Goal: Task Accomplishment & Management: Use online tool/utility

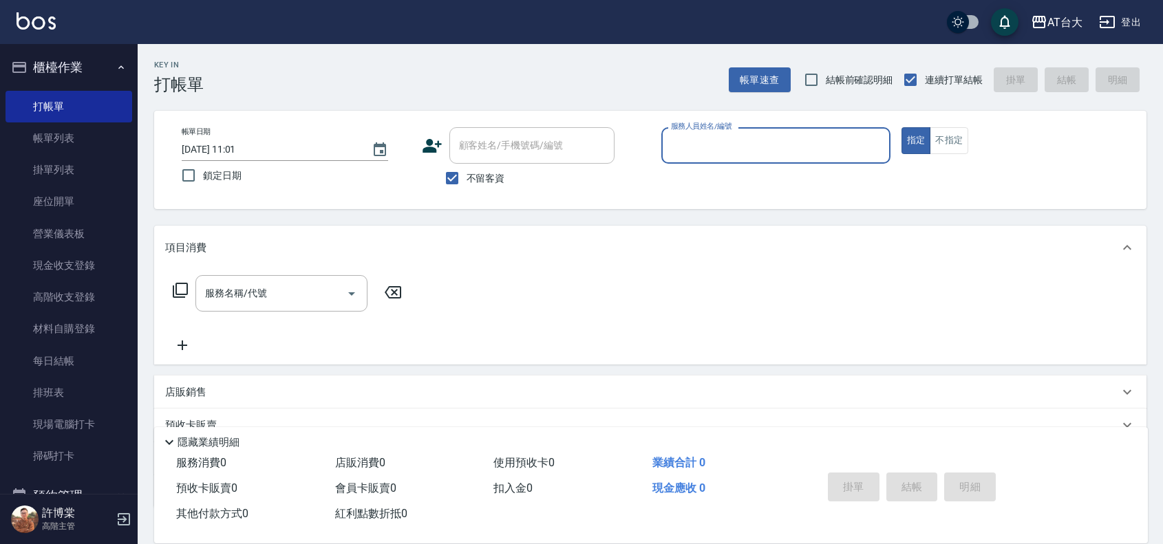
click at [716, 142] on input "服務人員姓名/編號" at bounding box center [775, 145] width 217 height 24
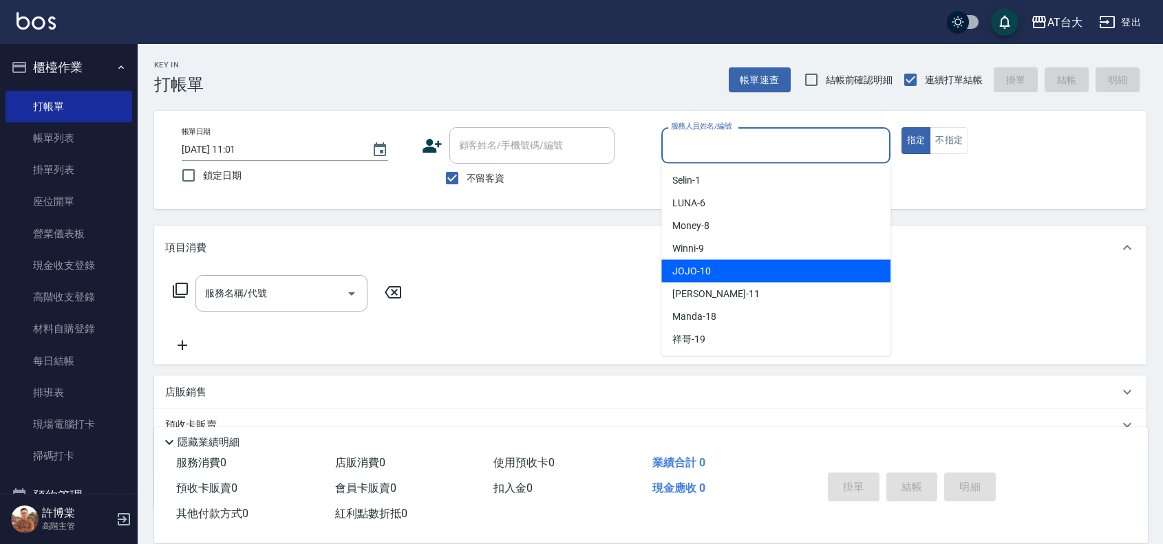
click at [716, 266] on div "JOJO -10" at bounding box center [775, 271] width 229 height 23
type input "JOJO-10"
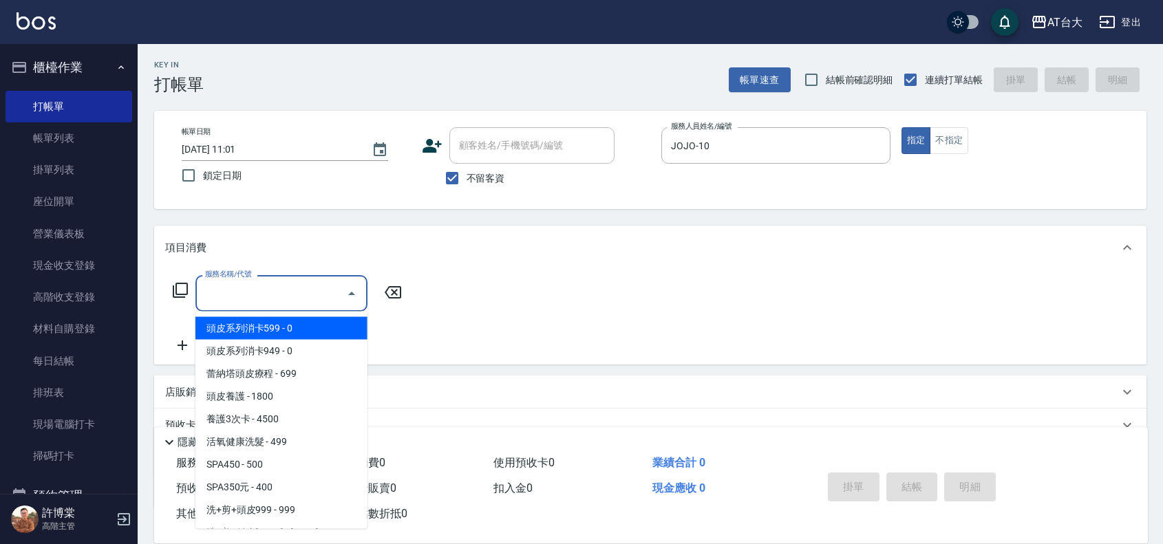
click at [313, 283] on input "服務名稱/代號" at bounding box center [271, 293] width 139 height 24
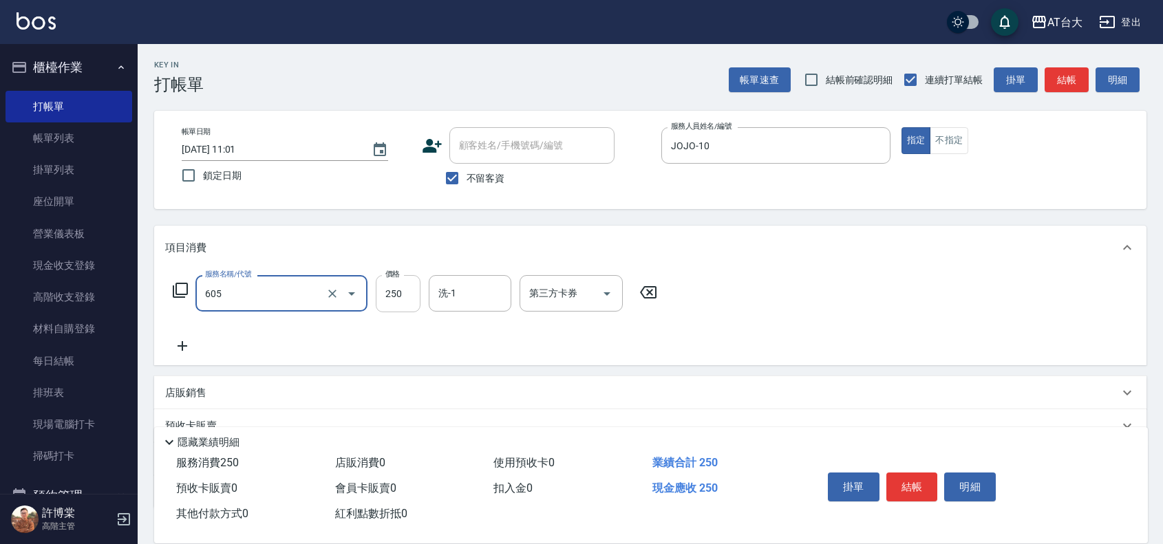
type input "洗髮 (女)(605)"
click at [380, 287] on input "250" at bounding box center [398, 293] width 45 height 37
type input "750"
click at [913, 483] on button "結帳" at bounding box center [912, 487] width 52 height 29
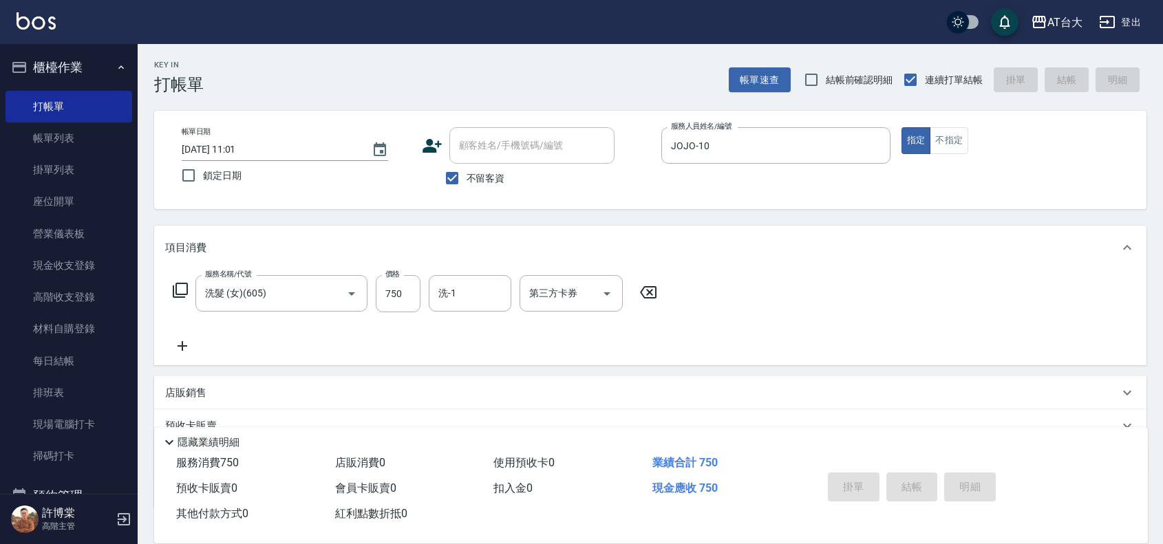
type input "[DATE] 13:01"
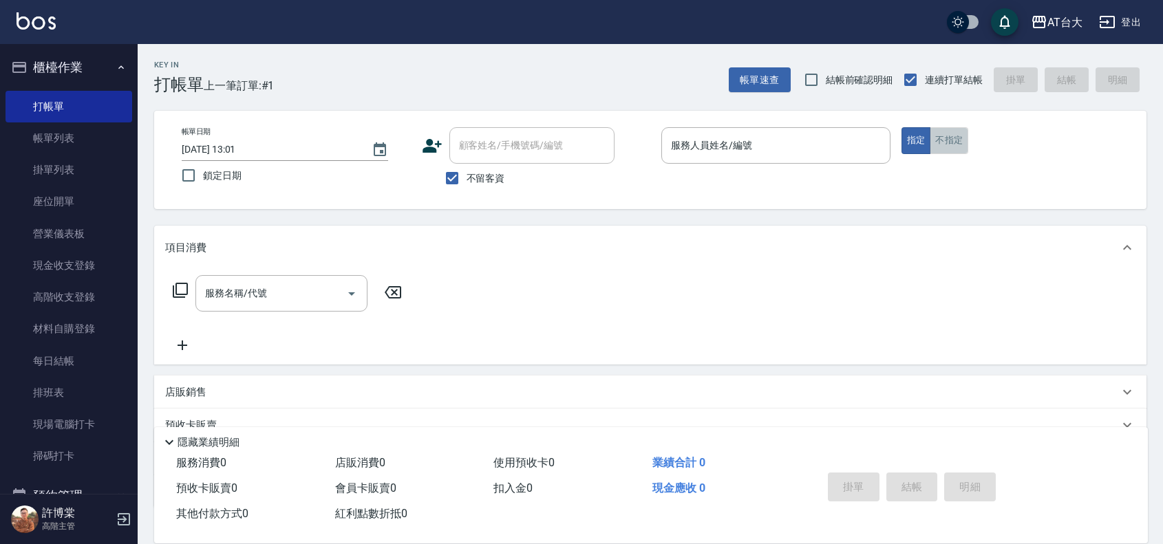
click at [960, 139] on button "不指定" at bounding box center [949, 140] width 39 height 27
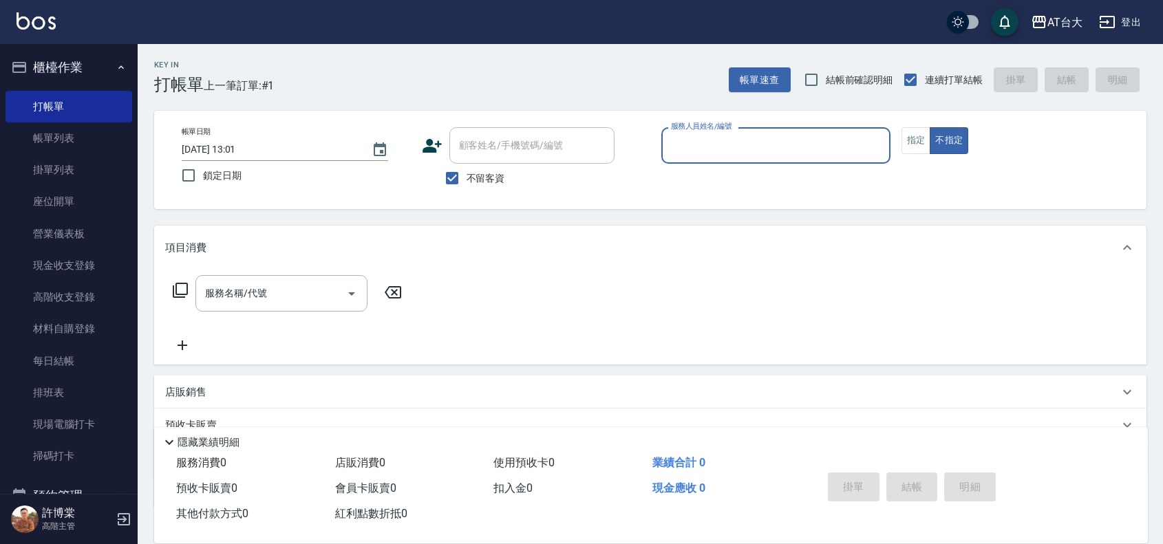
click at [815, 142] on input "服務人員姓名/編號" at bounding box center [775, 145] width 217 height 24
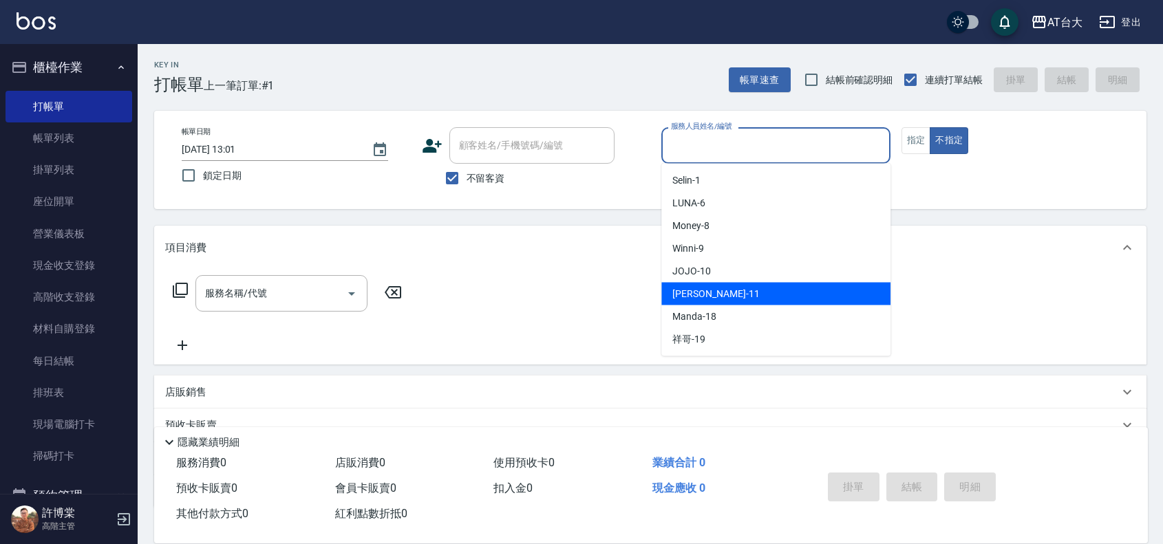
click at [738, 290] on div "[PERSON_NAME] -11" at bounding box center [775, 294] width 229 height 23
type input "[PERSON_NAME]-11"
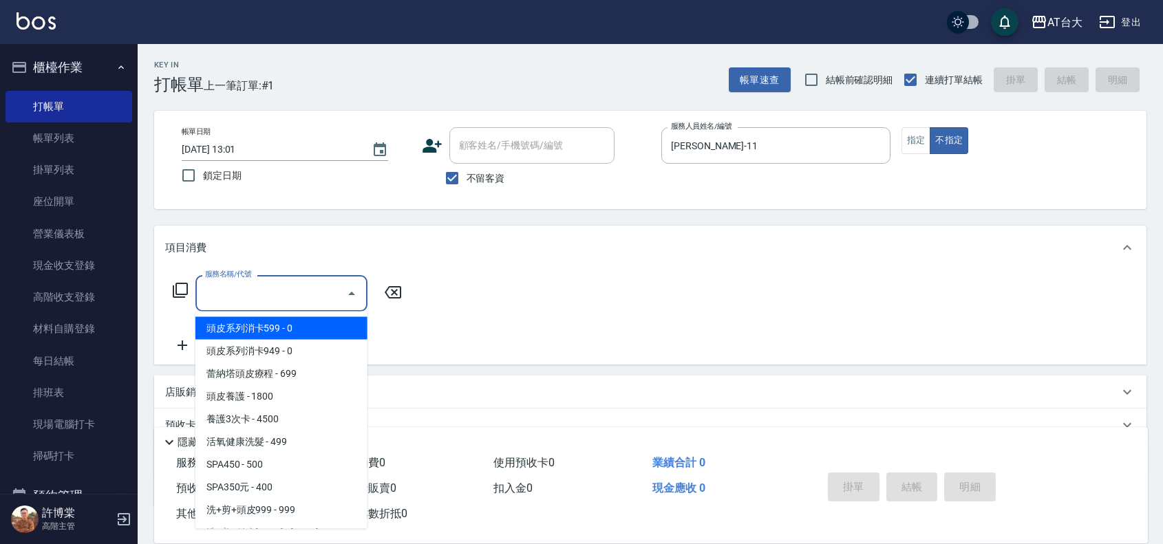
click at [298, 286] on input "服務名稱/代號" at bounding box center [271, 293] width 139 height 24
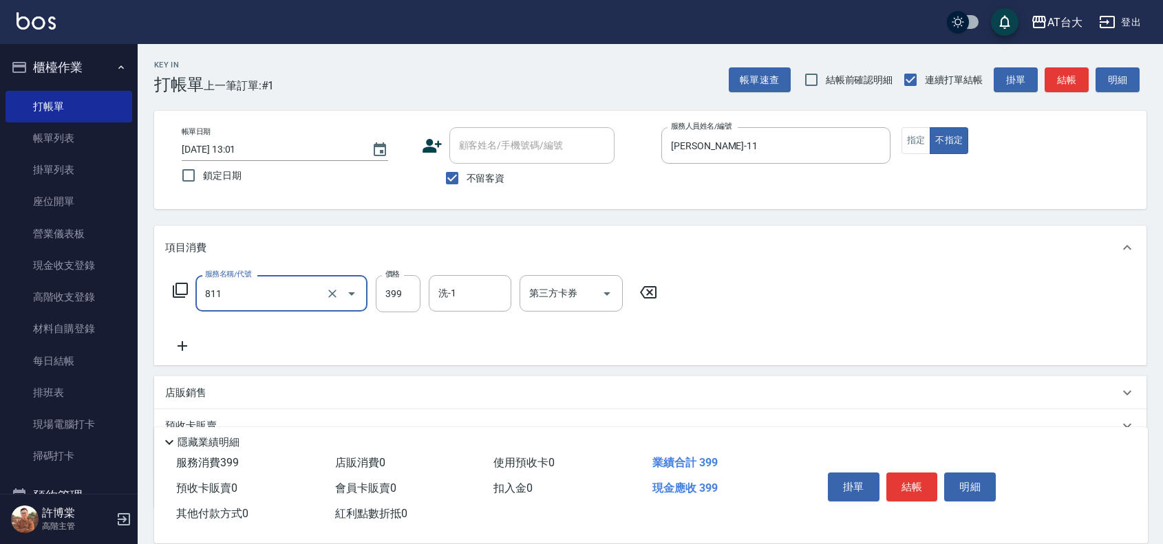
type input "洗+剪(811)"
type input "450"
click at [892, 473] on button "結帳" at bounding box center [912, 487] width 52 height 29
type input "[DATE] 13:02"
